Goal: Information Seeking & Learning: Learn about a topic

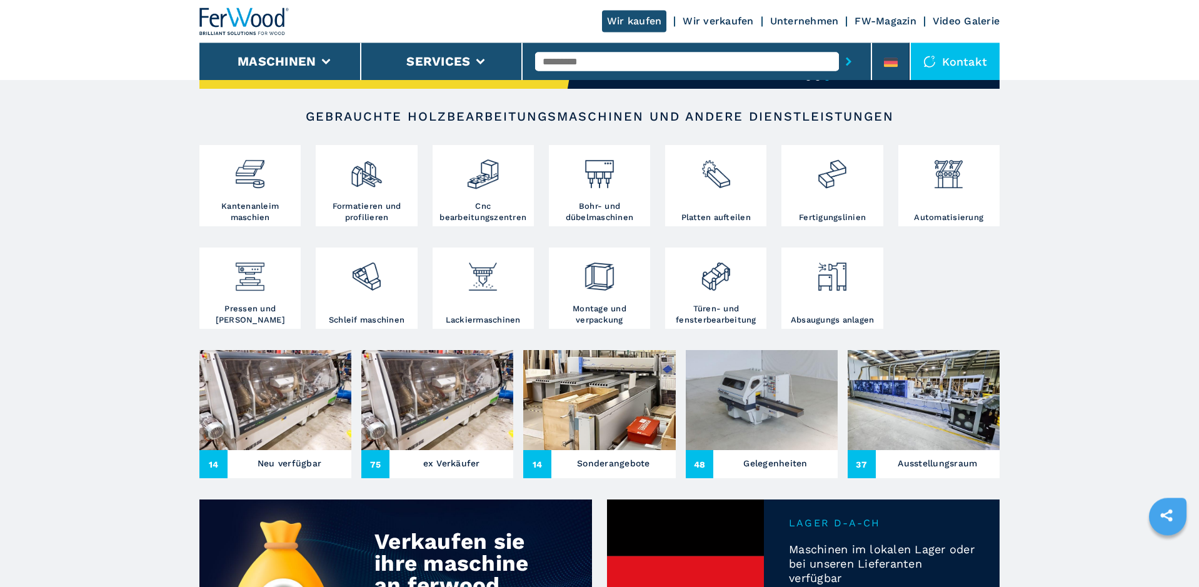
scroll to position [255, 0]
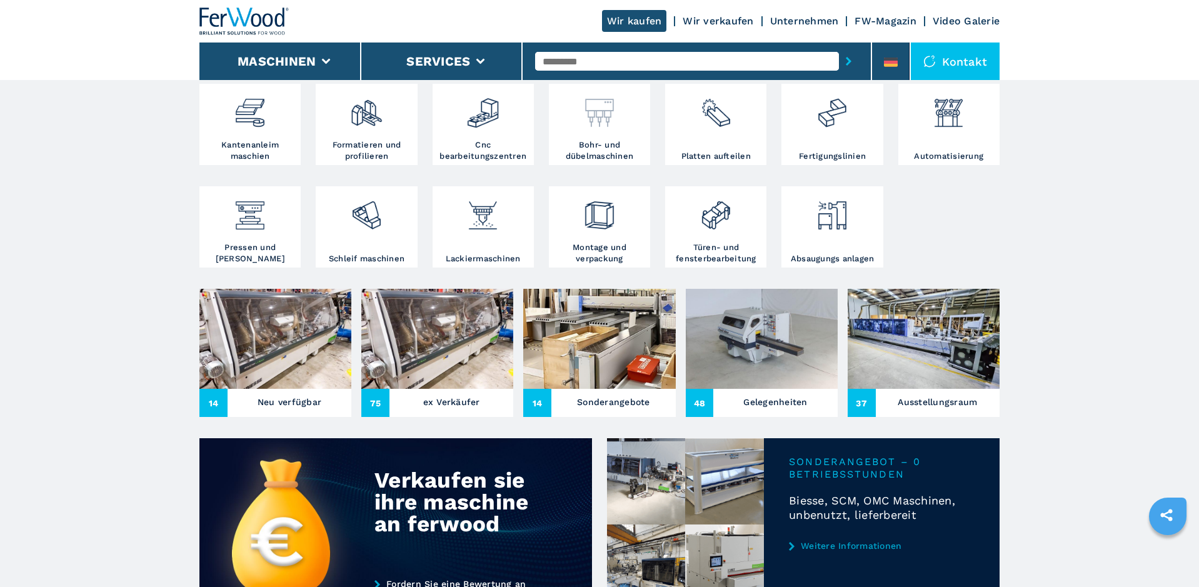
click at [610, 125] on img at bounding box center [598, 108] width 33 height 42
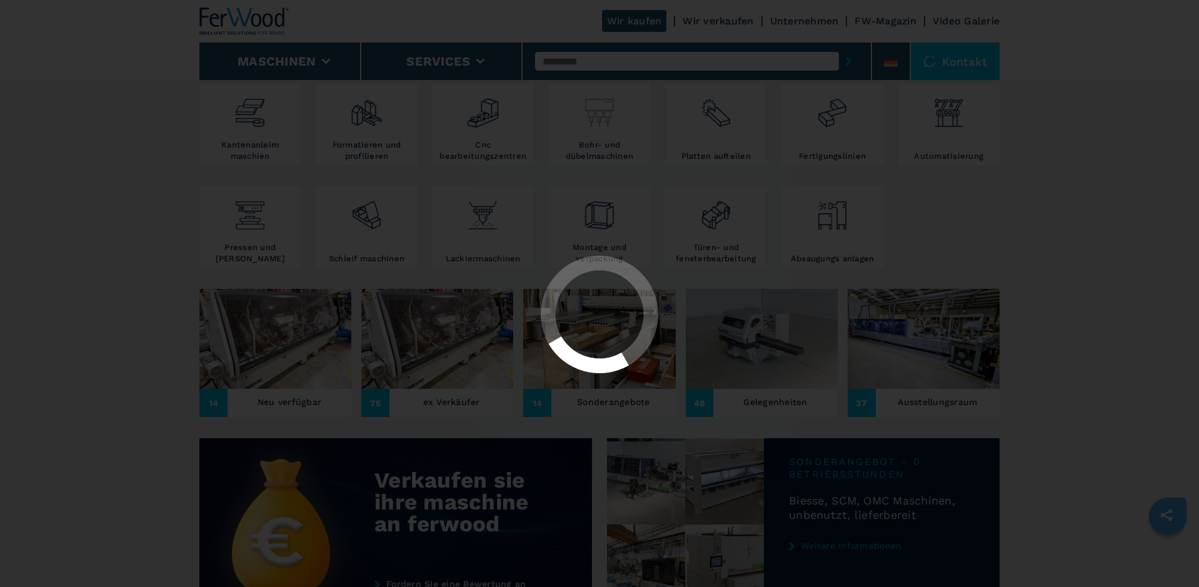
select select "**********"
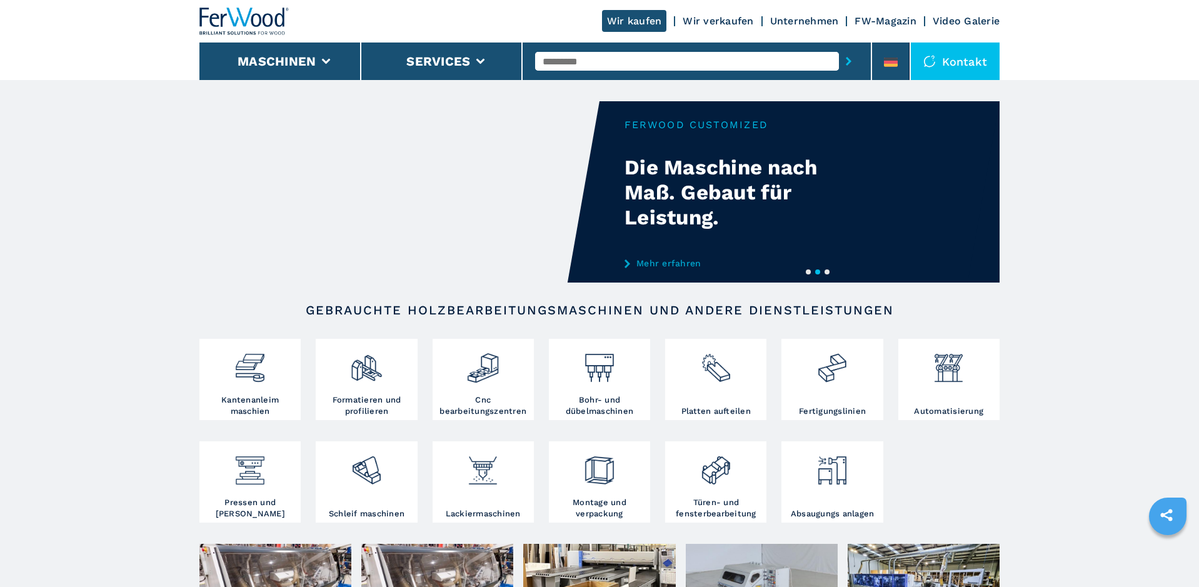
click at [829, 274] on button "3" at bounding box center [826, 271] width 5 height 5
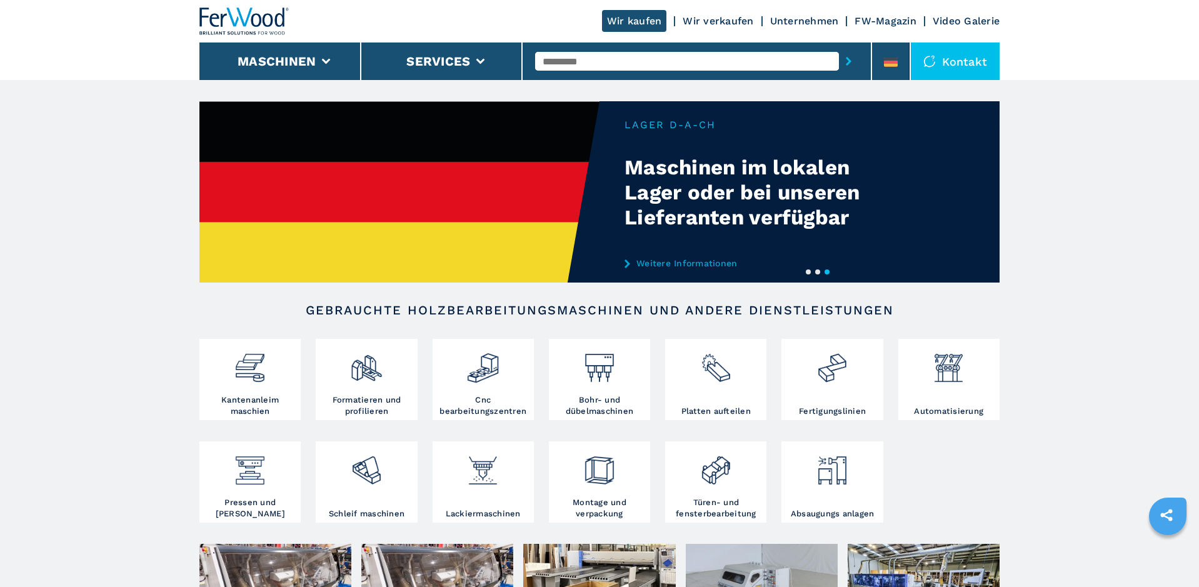
click at [806, 270] on button "1" at bounding box center [808, 271] width 5 height 5
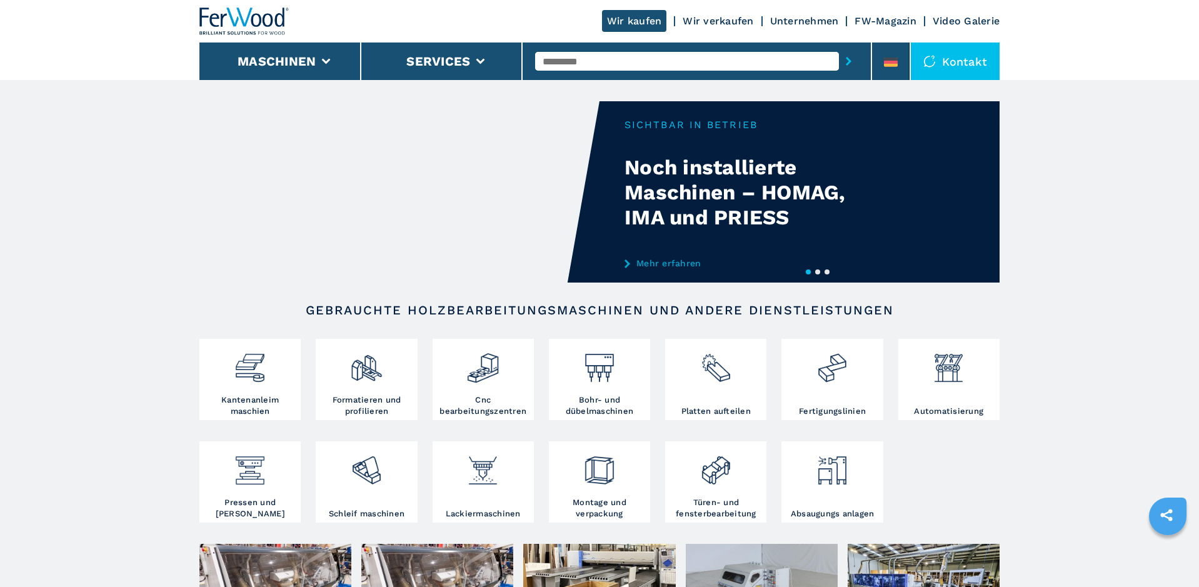
click at [432, 167] on video "Your browser does not support the video tag." at bounding box center [399, 191] width 400 height 181
click at [676, 266] on link "Mehr erfahren" at bounding box center [746, 263] width 245 height 10
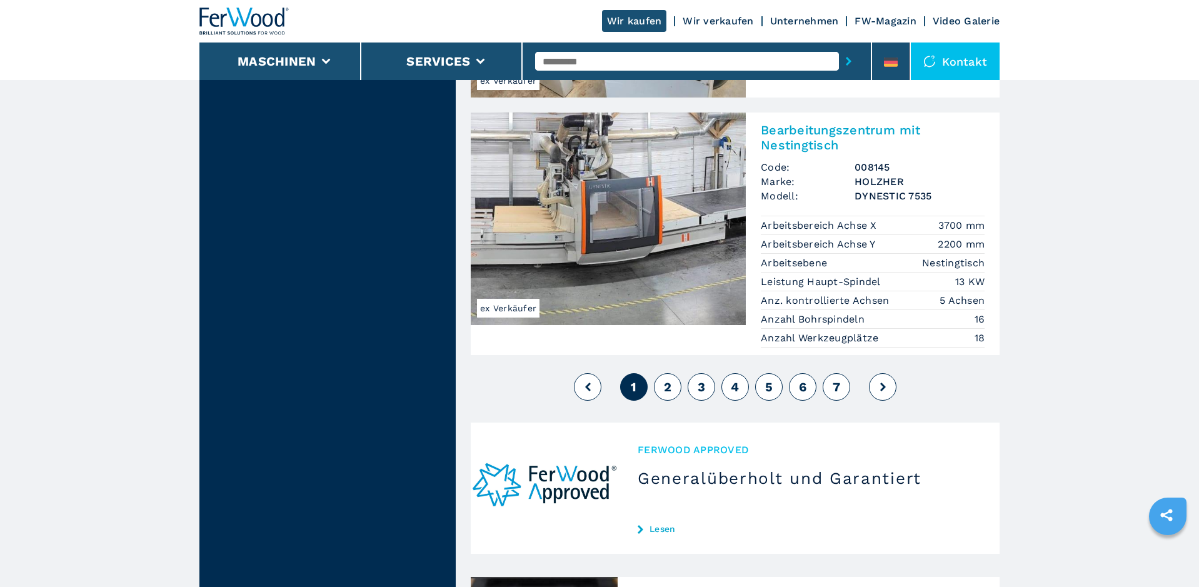
scroll to position [3399, 0]
